Goal: Submit feedback/report problem: Submit feedback/report problem

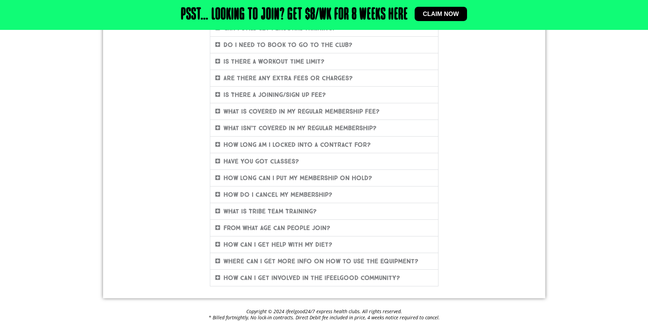
scroll to position [204, 0]
click at [367, 124] on link "What isn’t covered in my regular membership?" at bounding box center [299, 126] width 153 height 7
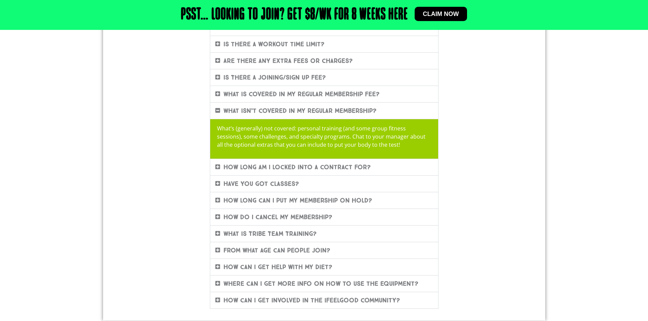
scroll to position [238, 0]
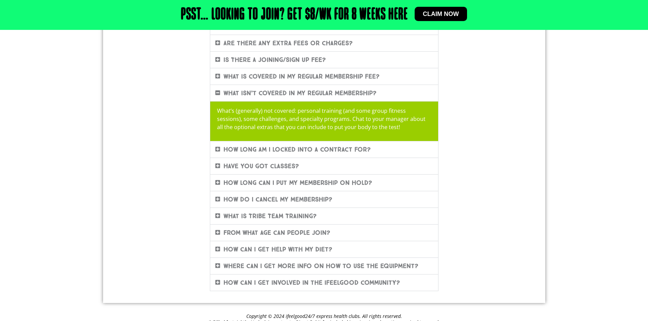
click at [326, 198] on link "How do I cancel my membership?" at bounding box center [277, 199] width 109 height 7
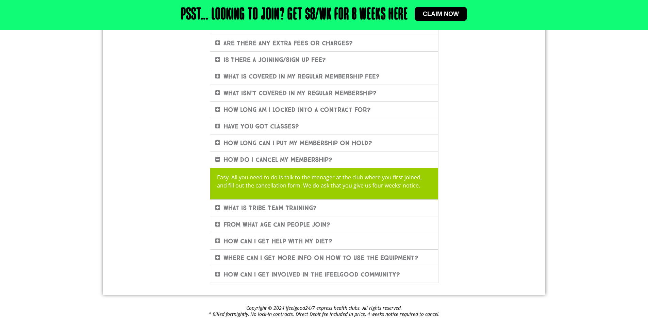
click at [496, 191] on div "FAQ'S Frequently Asked Questions About Our Gym Memberships Rest assured we have…" at bounding box center [324, 75] width 388 height 424
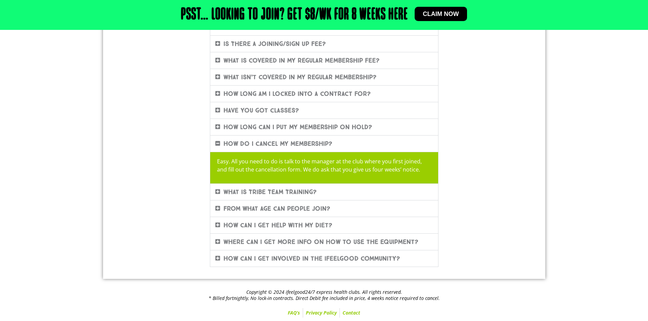
click at [325, 167] on p "Easy. All you need to do is talk to the manager at the club where you first joi…" at bounding box center [324, 165] width 214 height 16
click at [493, 193] on div "FAQ'S Frequently Asked Questions About Our Gym Memberships Rest assured we have…" at bounding box center [324, 59] width 388 height 424
click at [335, 173] on p "Easy. All you need to do is talk to the manager at the club where you first joi…" at bounding box center [324, 165] width 214 height 16
click at [341, 172] on p "Easy. All you need to do is talk to the manager at the club where you first joi…" at bounding box center [324, 165] width 214 height 16
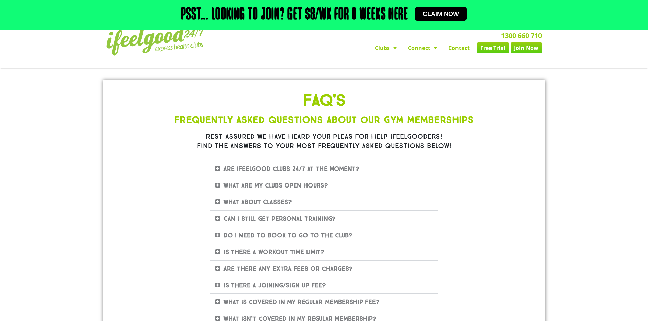
scroll to position [0, 0]
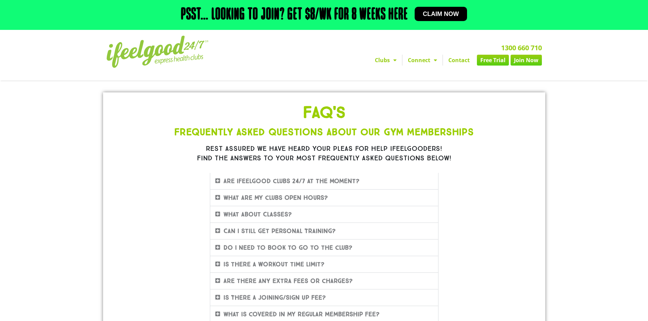
click at [460, 61] on link "Contact" at bounding box center [459, 60] width 32 height 11
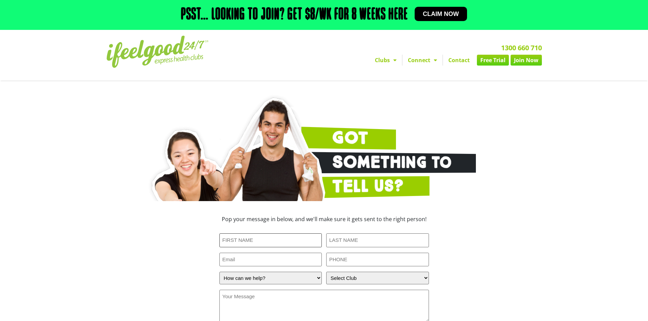
click at [303, 234] on input "First Name (Required)" at bounding box center [270, 241] width 103 height 14
type input "Sunshine"
type input "[PERSON_NAME]"
type input "[EMAIL_ADDRESS][DOMAIN_NAME]"
type input "0416207211"
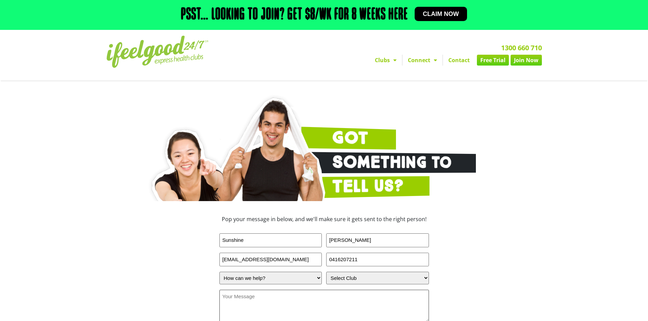
click at [268, 304] on textarea "Your Message (Required)" at bounding box center [323, 306] width 209 height 33
click at [285, 277] on select "How can we help? I have a question about joining I'm a current member who has a…" at bounding box center [270, 278] width 103 height 13
click at [219, 272] on select "How can we help? I have a question about joining I'm a current member who has a…" at bounding box center [270, 278] width 103 height 13
click at [293, 280] on select "How can we help? I have a question about joining I'm a current member who has a…" at bounding box center [270, 278] width 103 height 13
select select "I have a suggestion about my club"
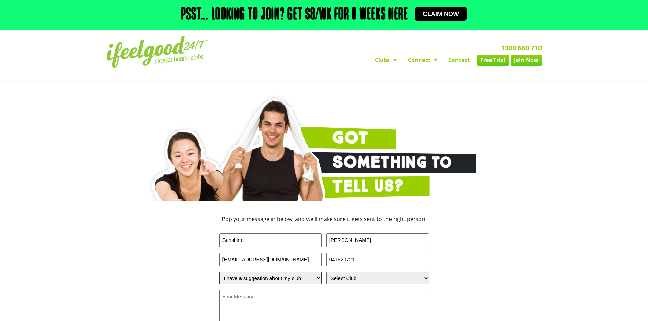
click at [219, 272] on select "How can we help? I have a question about joining I'm a current member who has a…" at bounding box center [270, 278] width 103 height 13
click at [283, 308] on textarea "Your Message (Required)" at bounding box center [323, 306] width 209 height 33
click at [360, 271] on div "First Name (Required) Sunshine Last Name (Required) [PERSON_NAME] Email [EMAIL_…" at bounding box center [323, 279] width 209 height 91
click at [362, 282] on select "Select Club [GEOGRAPHIC_DATA] [GEOGRAPHIC_DATA] [GEOGRAPHIC_DATA] [GEOGRAPHIC_D…" at bounding box center [377, 278] width 103 height 13
select select "[GEOGRAPHIC_DATA]"
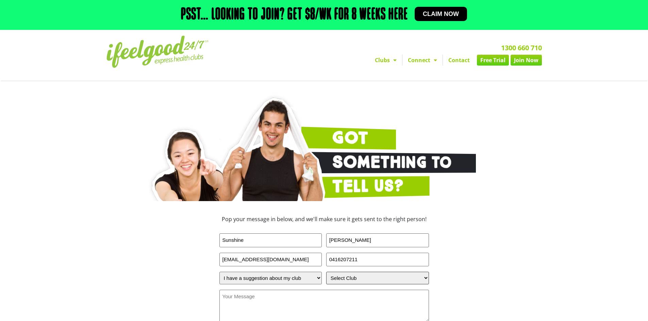
click at [326, 272] on select "Select Club [GEOGRAPHIC_DATA] [GEOGRAPHIC_DATA] [GEOGRAPHIC_DATA] [GEOGRAPHIC_D…" at bounding box center [377, 278] width 103 height 13
click at [355, 306] on textarea "Your Message (Required)" at bounding box center [323, 306] width 209 height 33
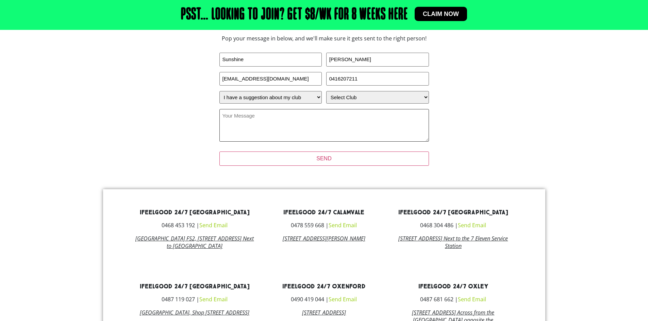
scroll to position [133, 0]
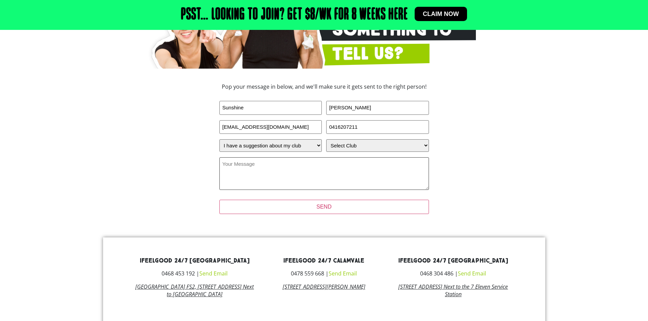
click at [332, 174] on textarea "Your Message (Required)" at bounding box center [323, 173] width 209 height 33
click at [362, 166] on textarea "Hello, I would like to cancel my membership as I get sick often and I will do s…" at bounding box center [323, 173] width 209 height 33
drag, startPoint x: 332, startPoint y: 175, endPoint x: 326, endPoint y: 177, distance: 6.3
click at [326, 177] on textarea "Hello, I would like to cancel my membership as I get sick often and I will do s…" at bounding box center [323, 173] width 209 height 33
click at [344, 174] on textarea "Hello, I would like to cancel my membership as I get sick often and I will do s…" at bounding box center [323, 173] width 209 height 33
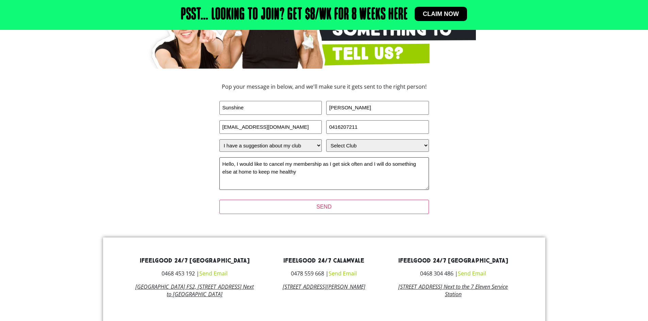
click at [362, 164] on textarea "Hello, I would like to cancel my membership as I get sick often and I will do s…" at bounding box center [323, 173] width 209 height 33
click at [368, 171] on textarea "Hello, I would like to cancel my membership as I get sick often and I will do s…" at bounding box center [323, 173] width 209 height 33
click at [382, 172] on textarea "Hello, I would like to cancel my membership as I get sick often and I will do s…" at bounding box center [323, 173] width 209 height 33
click at [377, 173] on textarea "Hello, I would like to cancel my membership as I get sick often and I will do s…" at bounding box center [323, 173] width 209 height 33
click at [361, 165] on textarea "Hello, I would like to cancel my membership as I get sick often and I will do s…" at bounding box center [323, 173] width 209 height 33
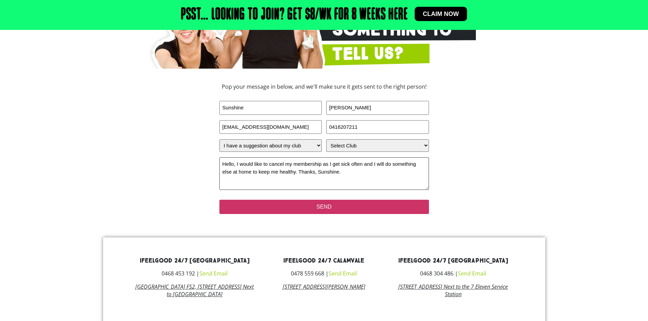
type textarea "Hello, I would like to cancel my membership as I get sick often and I will do s…"
click at [343, 209] on input "SEND" at bounding box center [323, 207] width 209 height 14
click at [323, 209] on input "SEND" at bounding box center [323, 207] width 209 height 14
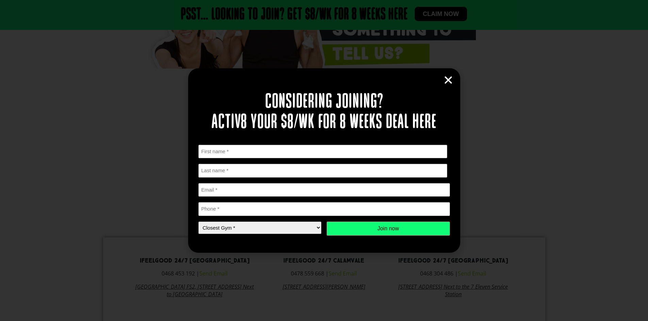
click at [446, 80] on icon "Close" at bounding box center [448, 80] width 10 height 10
